Goal: Information Seeking & Learning: Understand process/instructions

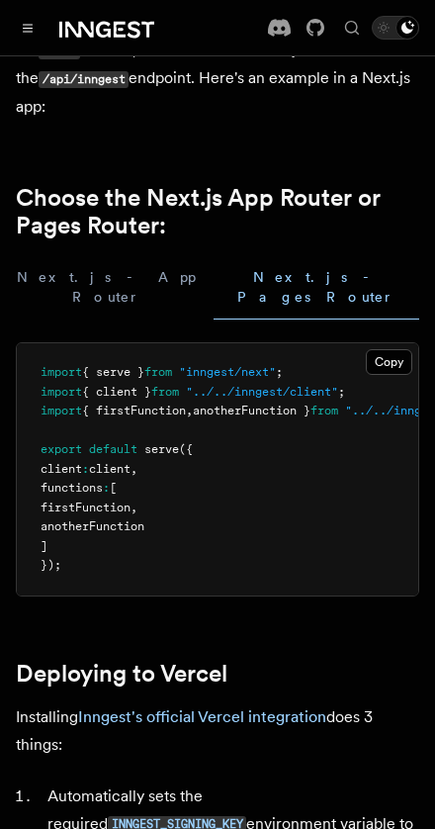
scroll to position [587, 0]
click at [50, 255] on button "Next.js - App Router" at bounding box center [107, 287] width 182 height 64
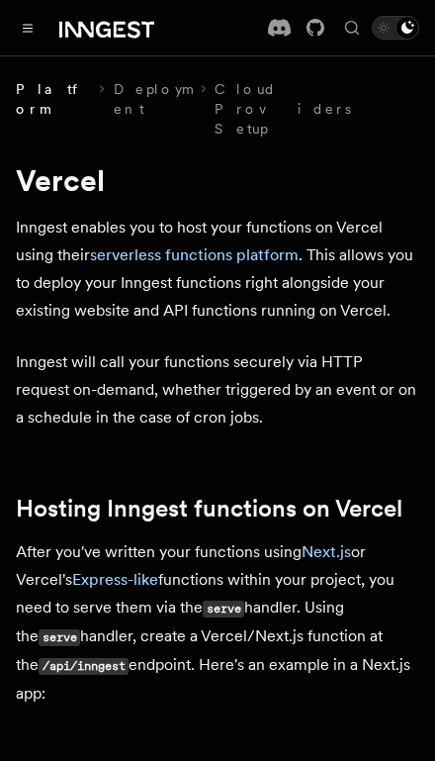
click at [26, 85] on span "Platform" at bounding box center [53, 108] width 75 height 59
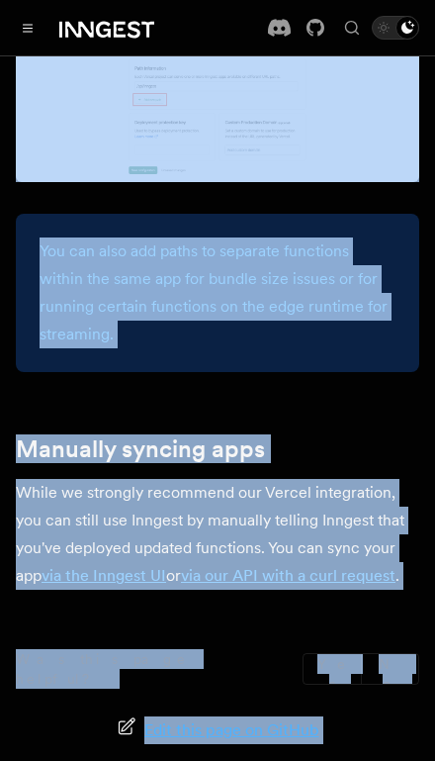
scroll to position [3791, 0]
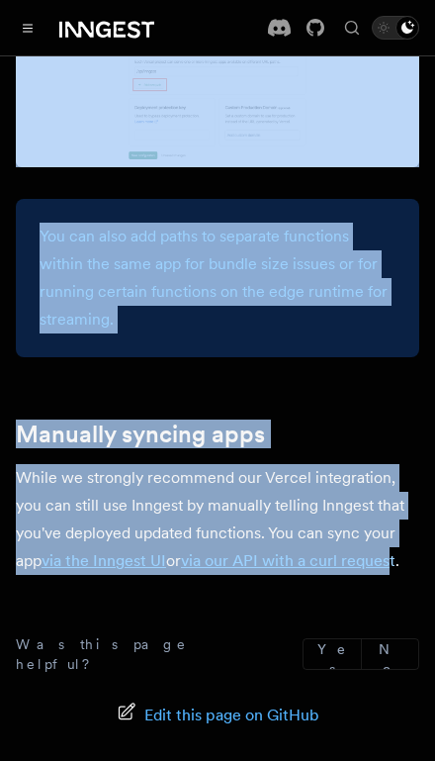
copy article "Vercel Inngest enables you to host your functions on Vercel using their serverl…"
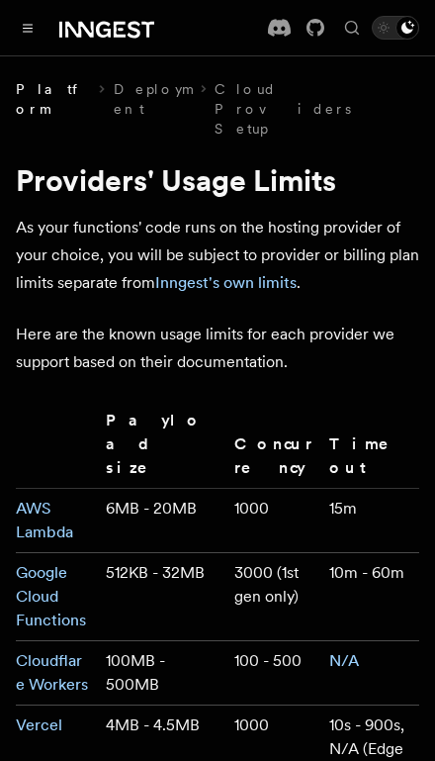
click at [34, 27] on button "Toggle navigation" at bounding box center [28, 28] width 24 height 24
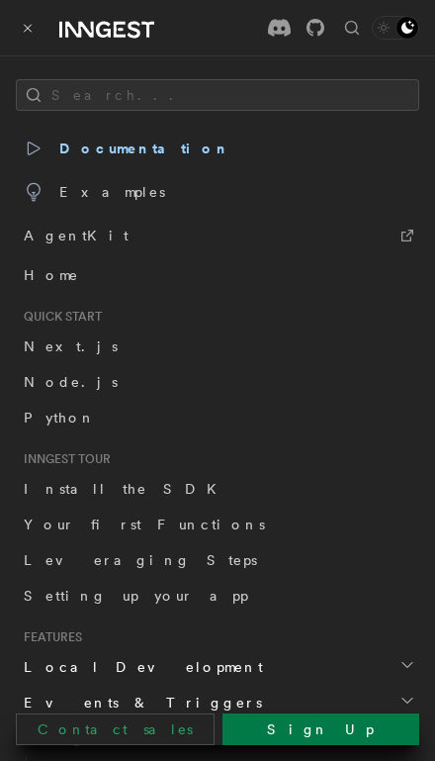
click at [76, 229] on span "AgentKit" at bounding box center [76, 236] width 105 height 28
